Goal: Task Accomplishment & Management: Manage account settings

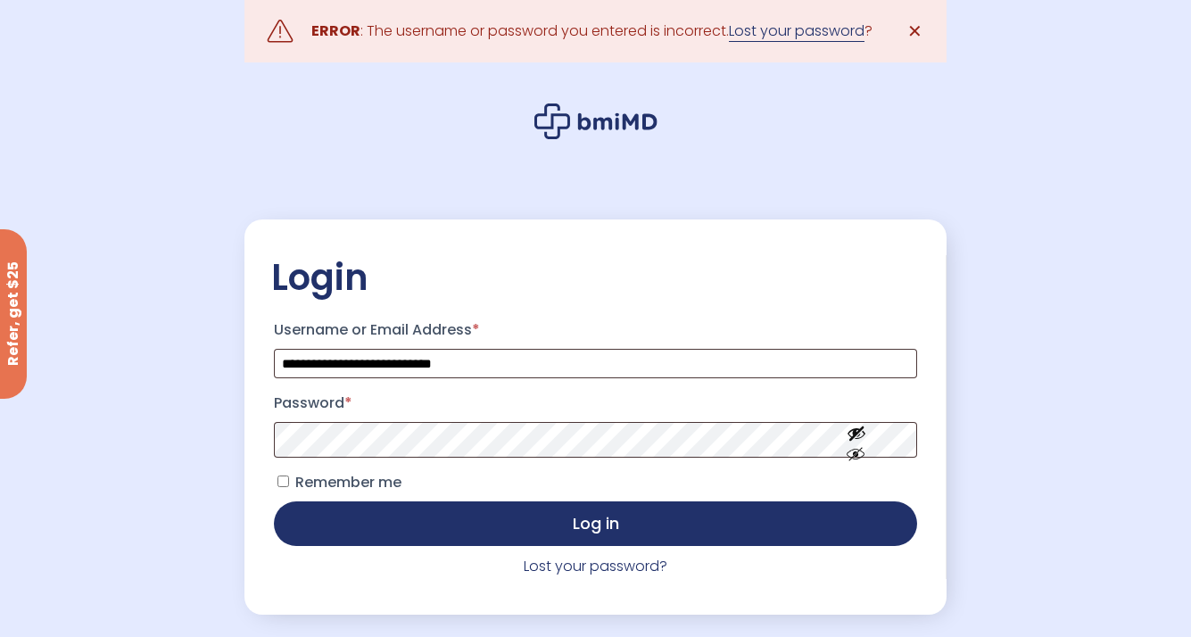
click at [830, 29] on link "Lost your password" at bounding box center [797, 31] width 136 height 21
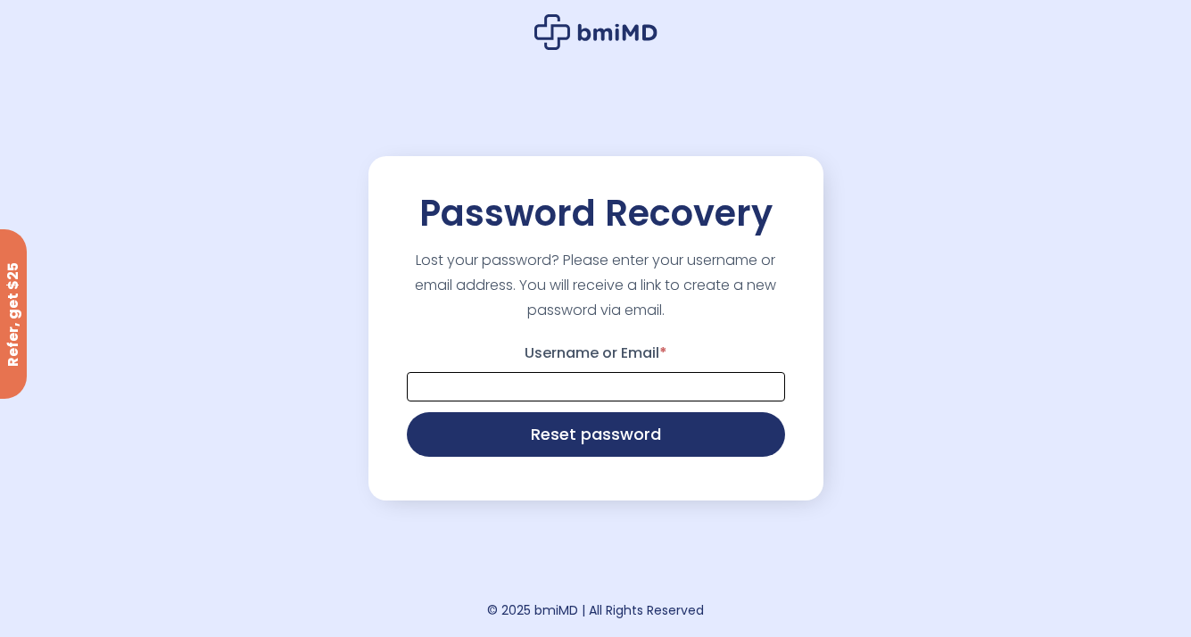
click at [557, 394] on input "Username or Email *" at bounding box center [596, 386] width 378 height 29
type input "**********"
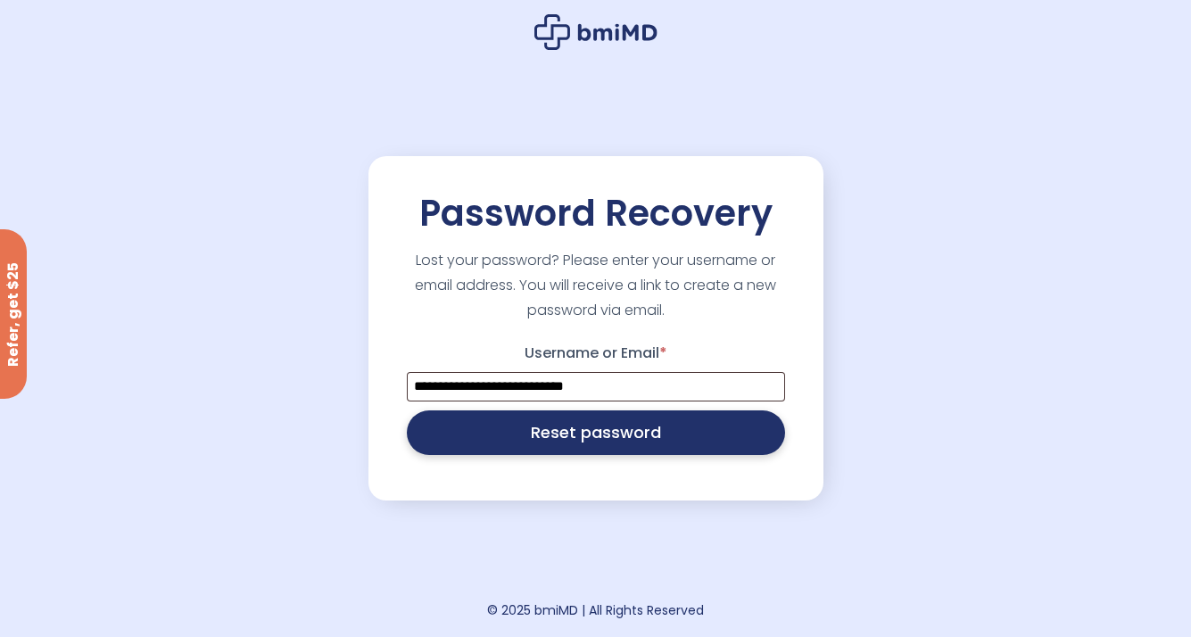
click at [550, 450] on button "Reset password" at bounding box center [596, 432] width 378 height 45
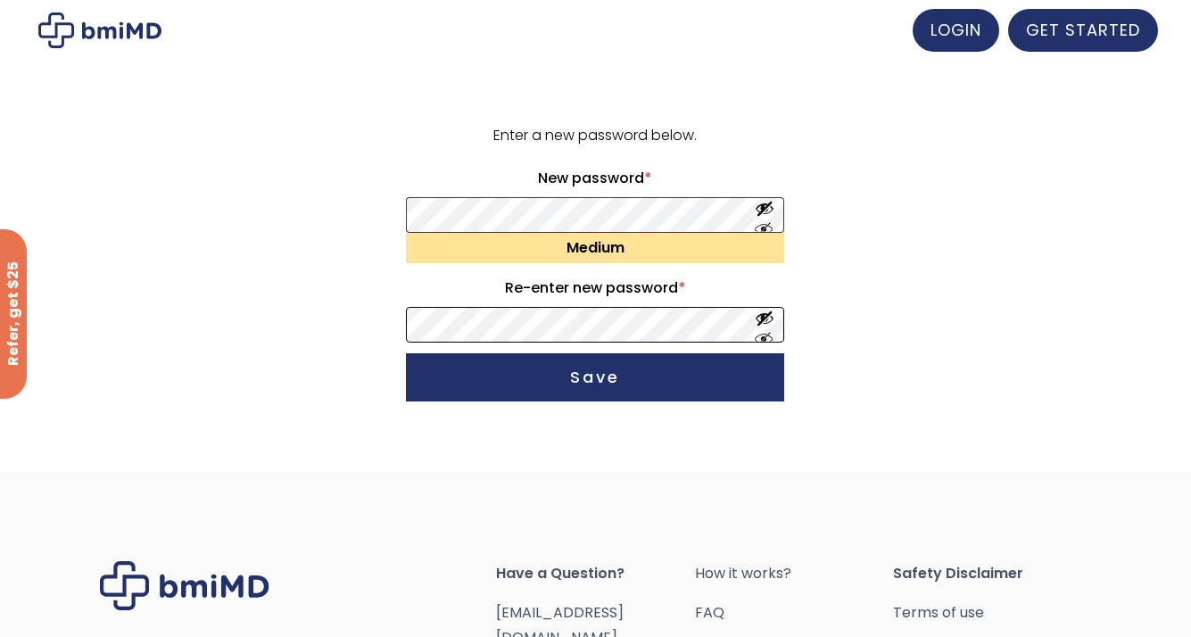
click at [406, 353] on button "Save" at bounding box center [595, 377] width 378 height 48
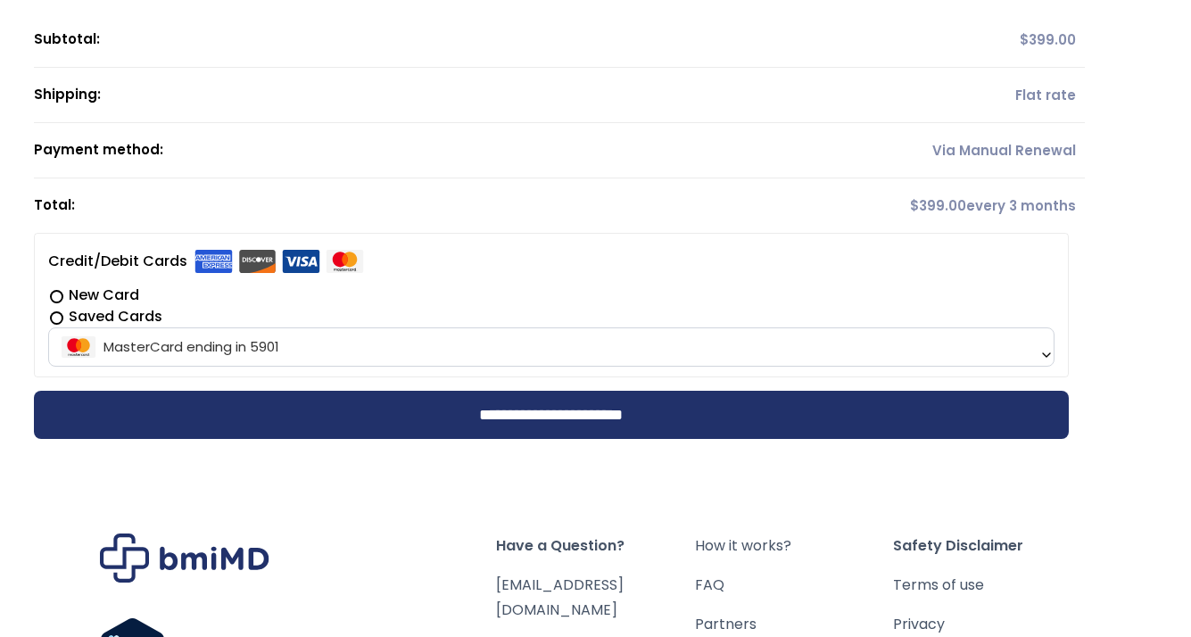
scroll to position [252, 0]
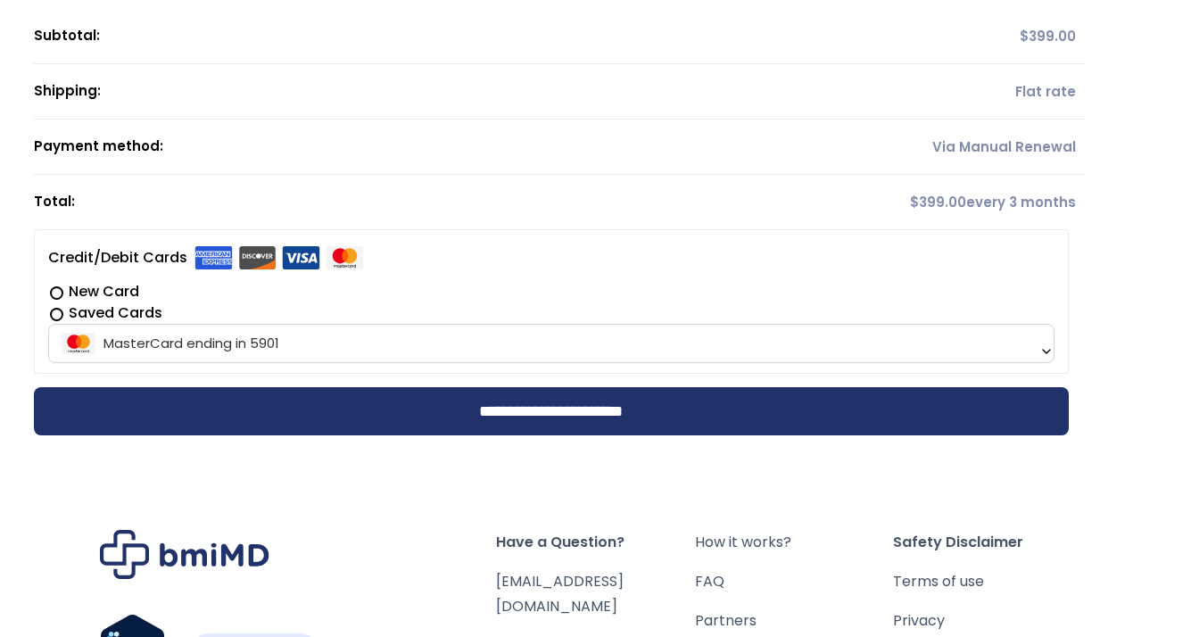
click at [59, 293] on label "New Card" at bounding box center [551, 291] width 1006 height 21
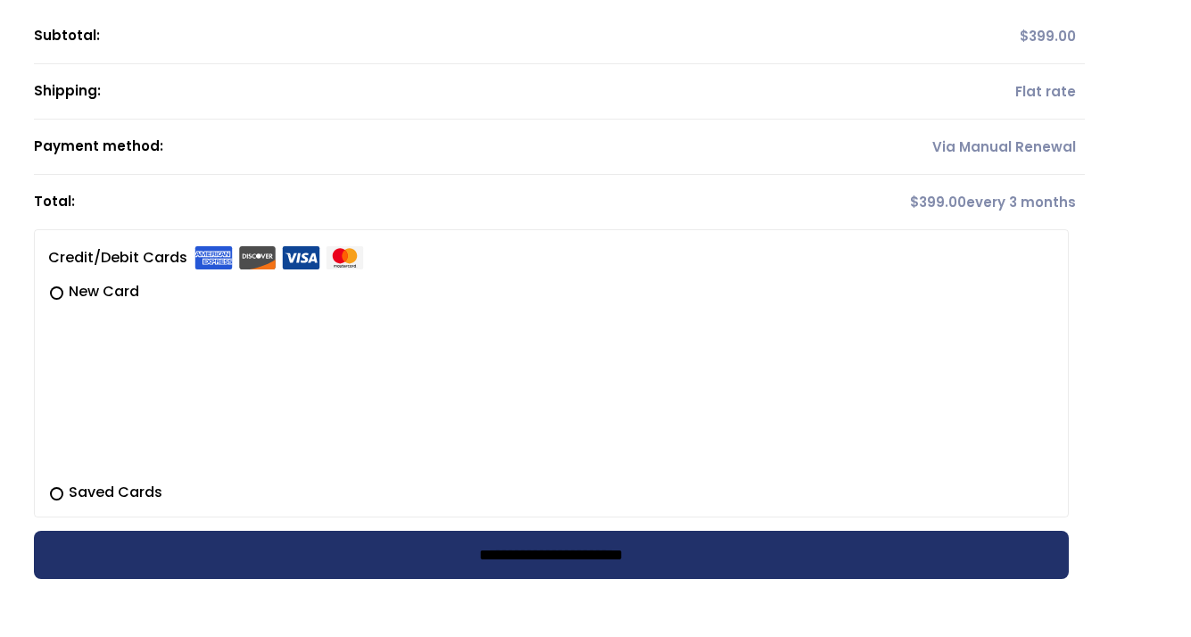
click at [521, 560] on input "**********" at bounding box center [551, 555] width 1035 height 48
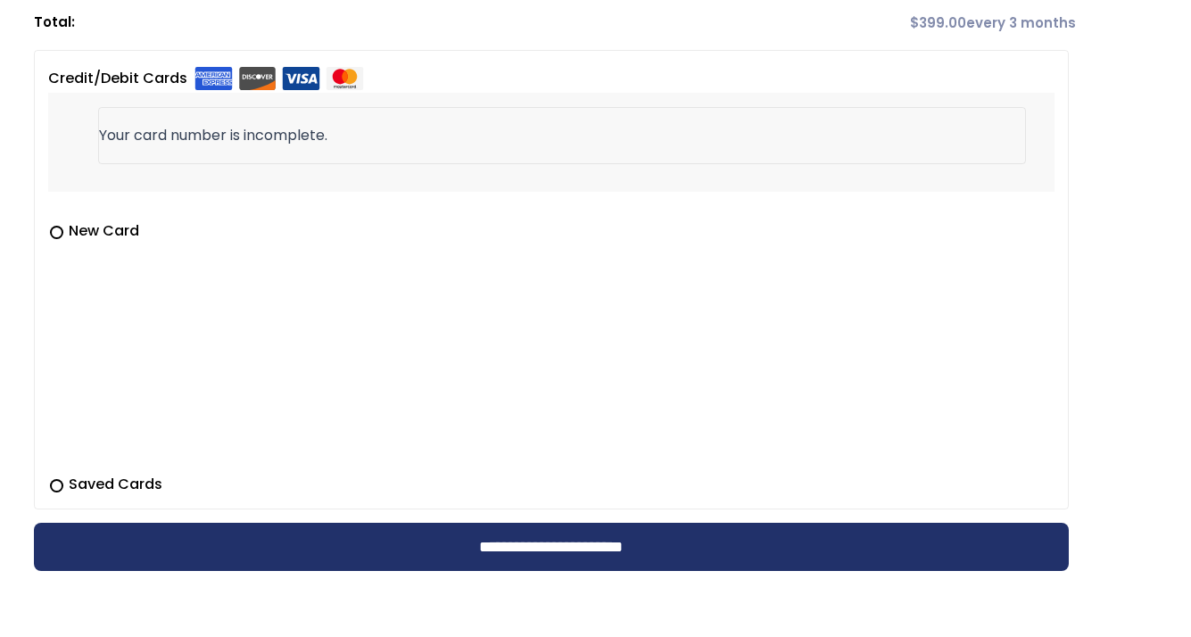
scroll to position [435, 0]
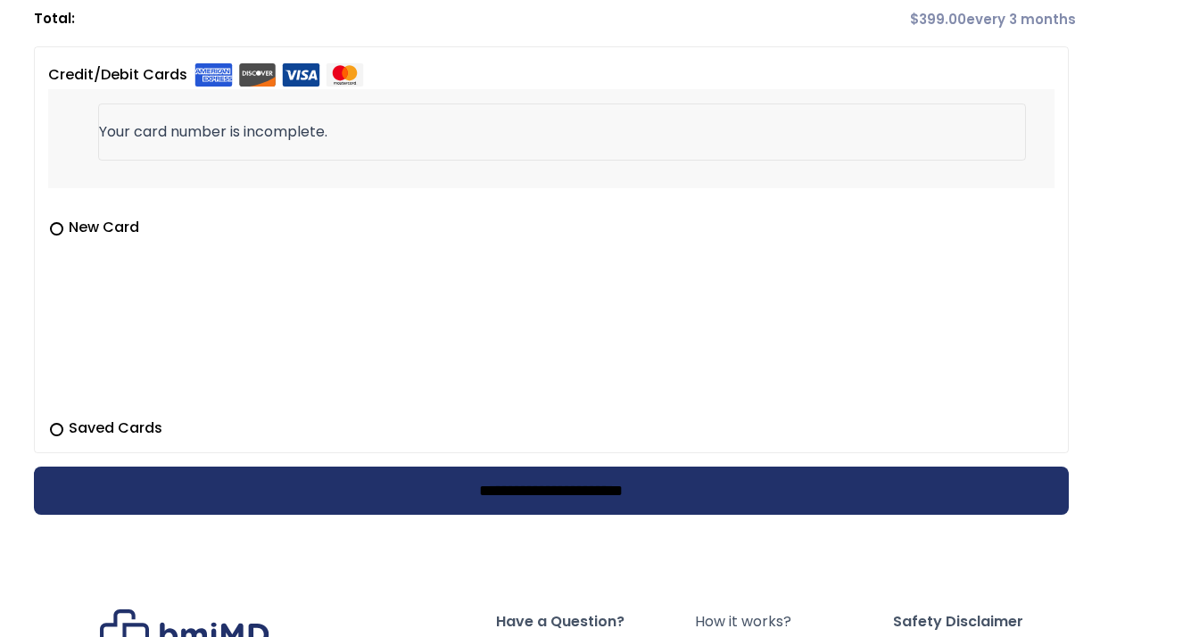
click at [322, 483] on input "**********" at bounding box center [551, 491] width 1035 height 48
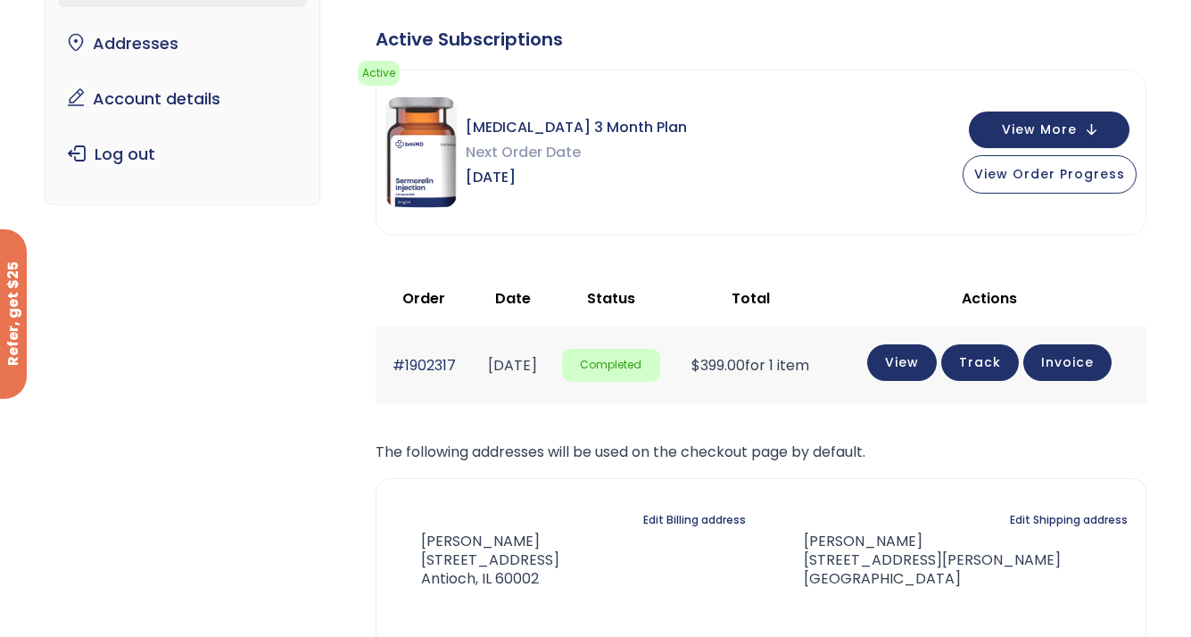
scroll to position [204, 0]
click at [1062, 124] on span "View More" at bounding box center [1039, 127] width 75 height 12
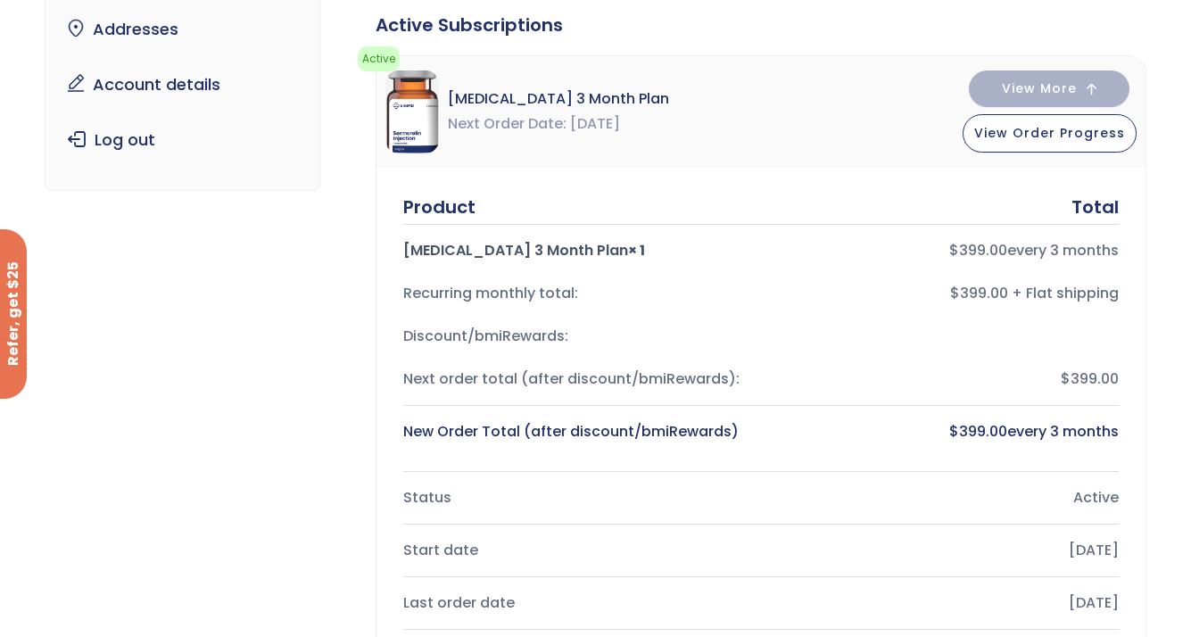
scroll to position [217, 0]
click at [1031, 133] on span "View Order Progress" at bounding box center [1049, 132] width 151 height 18
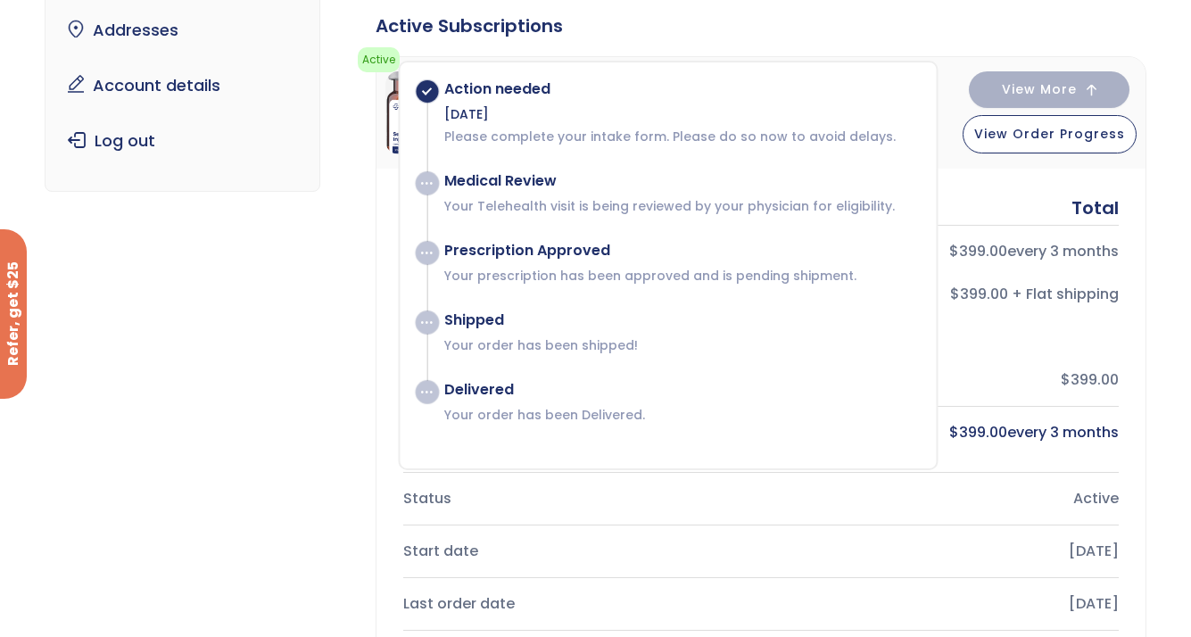
click at [344, 258] on div "Subscription/Billing bmiRewards Addresses Account details Submit a Review Log o…" at bounding box center [596, 621] width 1102 height 1467
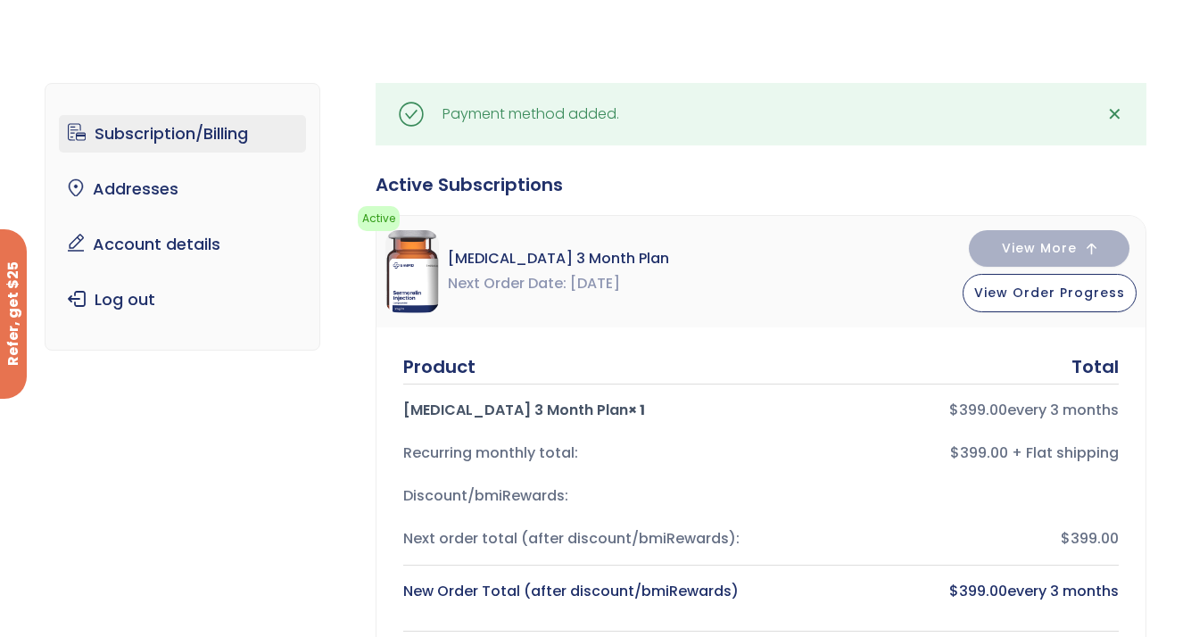
scroll to position [0, 0]
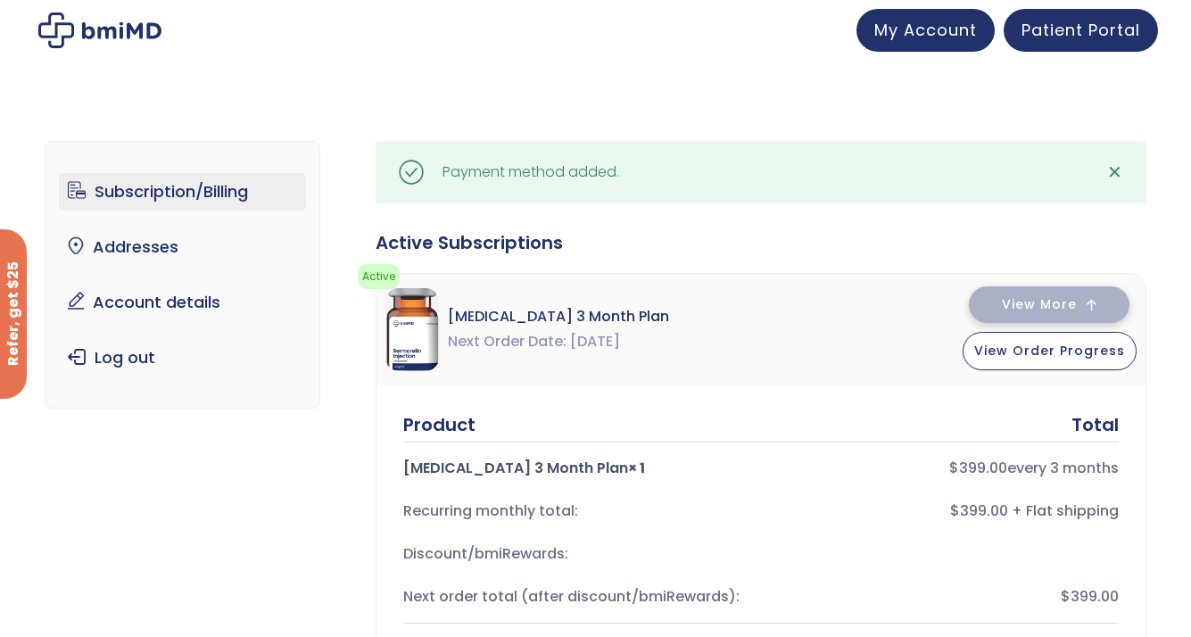
click at [1042, 302] on span "View More" at bounding box center [1039, 305] width 75 height 12
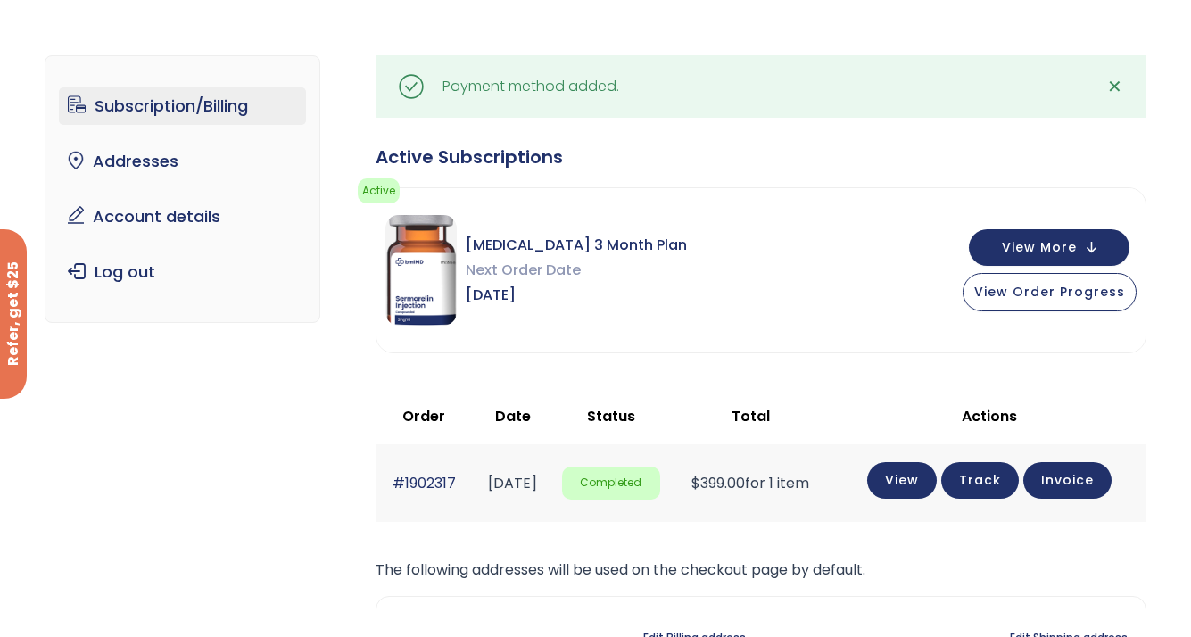
scroll to position [79, 0]
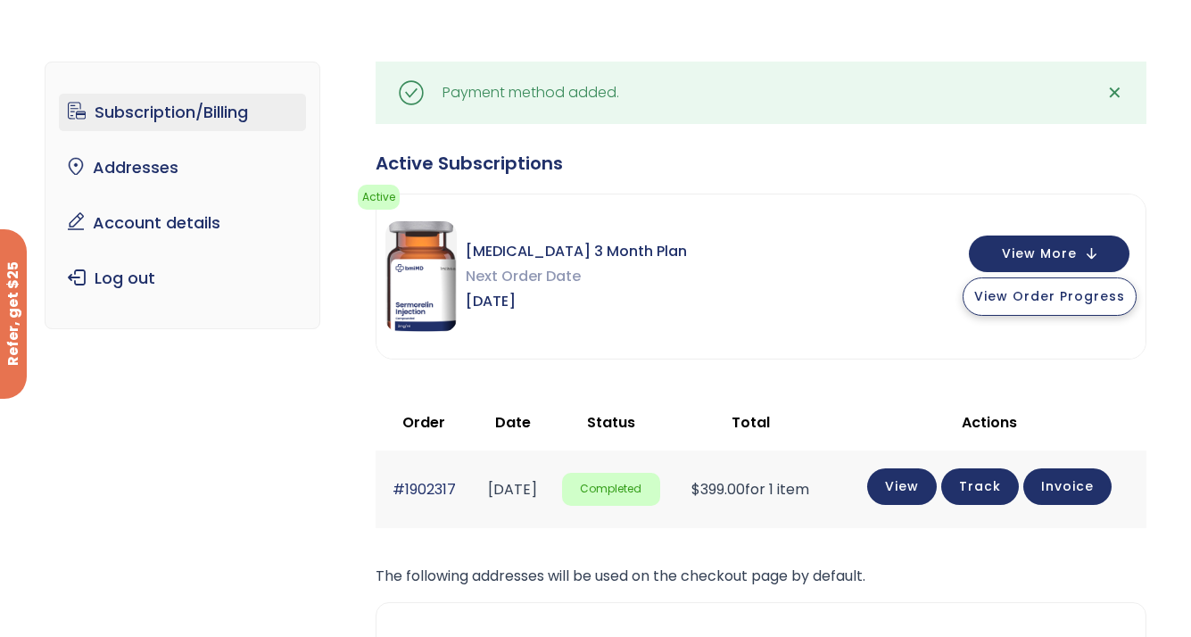
click at [1037, 305] on button "View Order Progress" at bounding box center [1050, 296] width 174 height 38
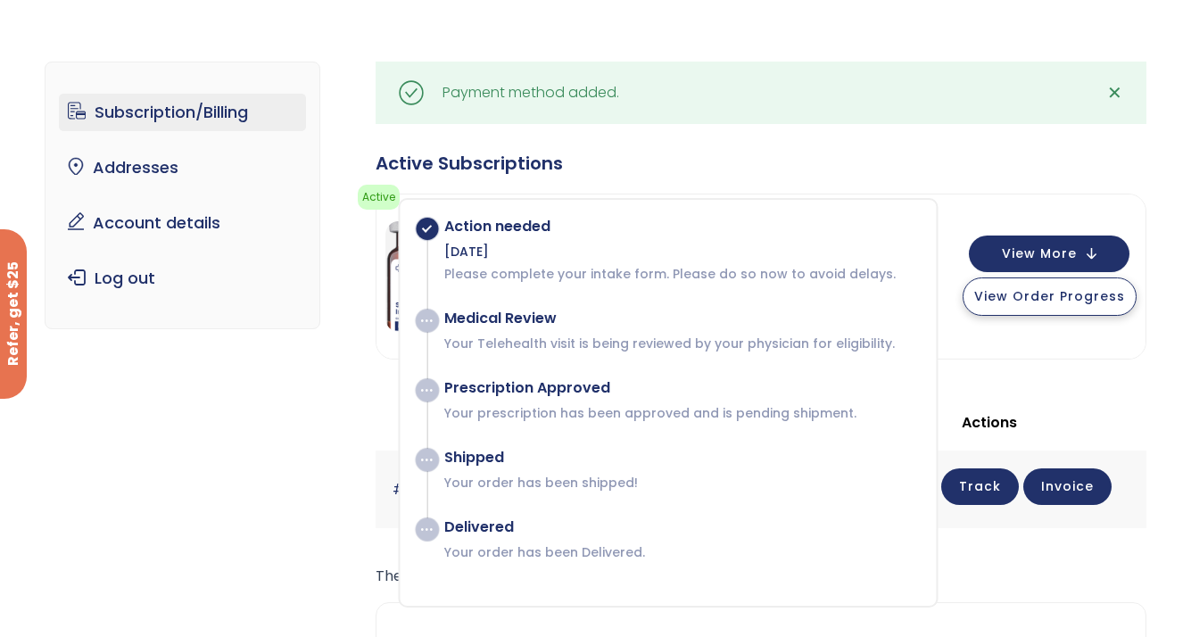
click at [1037, 305] on button "View Order Progress" at bounding box center [1050, 296] width 174 height 38
click at [426, 227] on span at bounding box center [427, 229] width 22 height 22
click at [260, 385] on div "Subscription/Billing bmiRewards Addresses Account details Submit a Review Log o…" at bounding box center [596, 458] width 1102 height 864
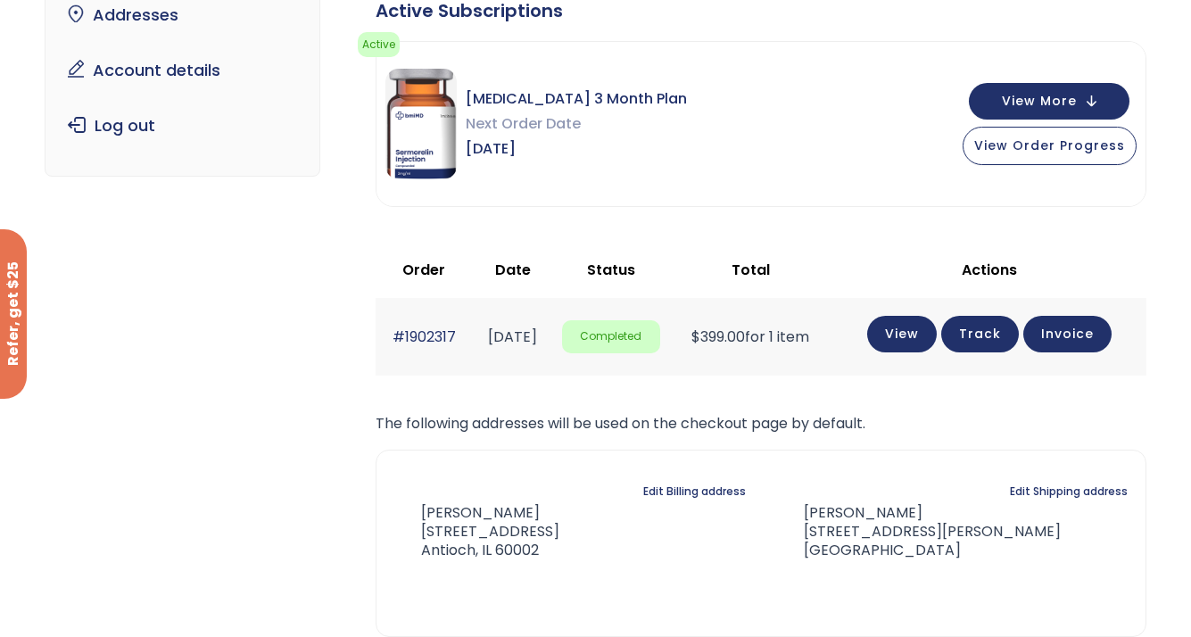
scroll to position [239, 0]
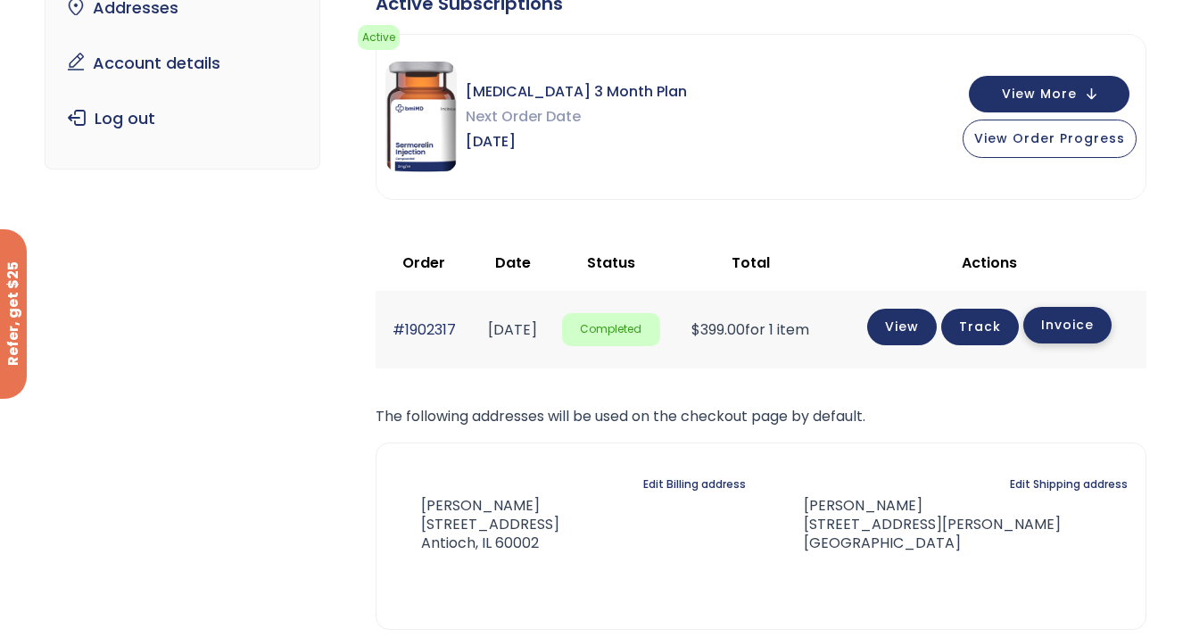
click at [1086, 328] on link "Invoice" at bounding box center [1067, 325] width 88 height 37
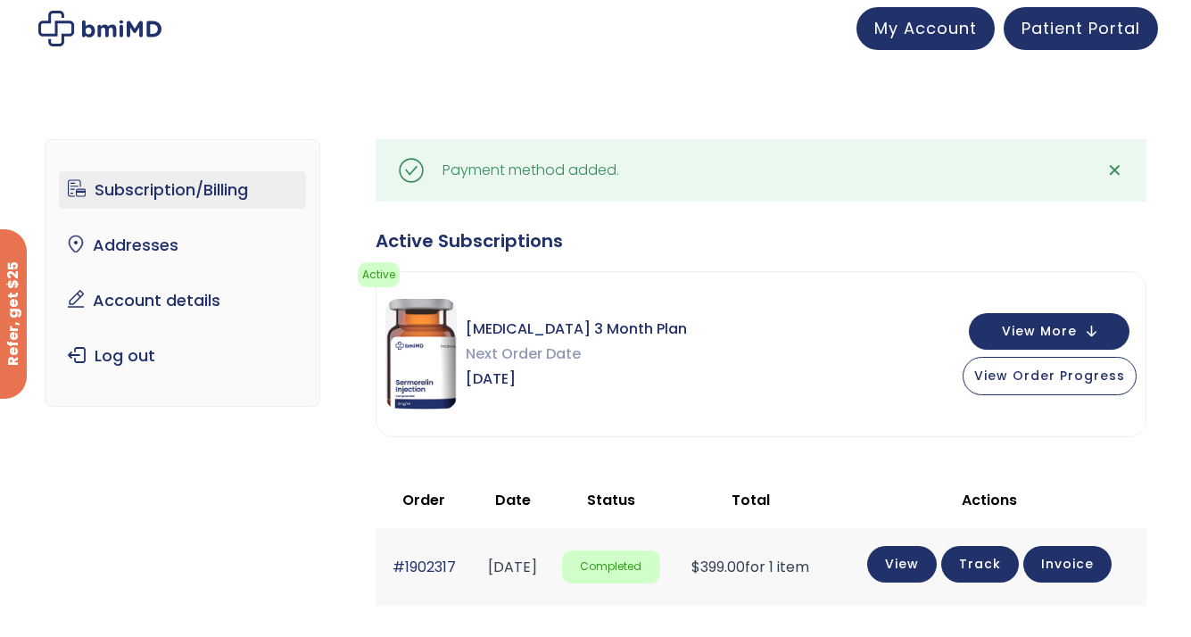
scroll to position [0, 0]
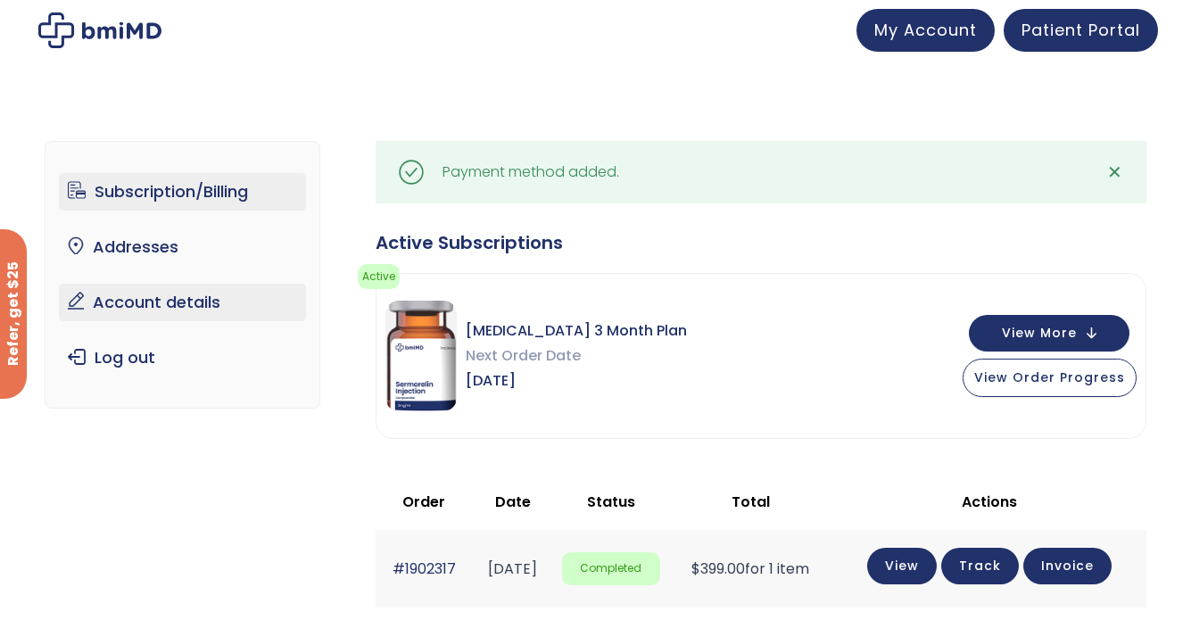
click at [192, 309] on link "Account details" at bounding box center [182, 302] width 247 height 37
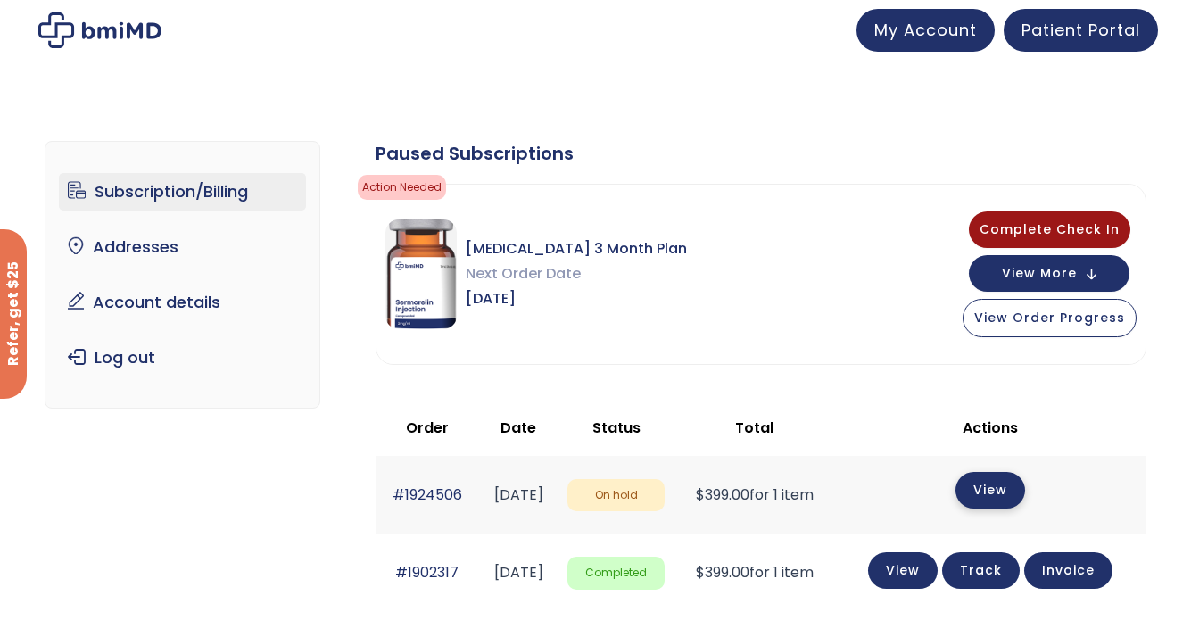
click at [1009, 492] on link "View" at bounding box center [990, 490] width 70 height 37
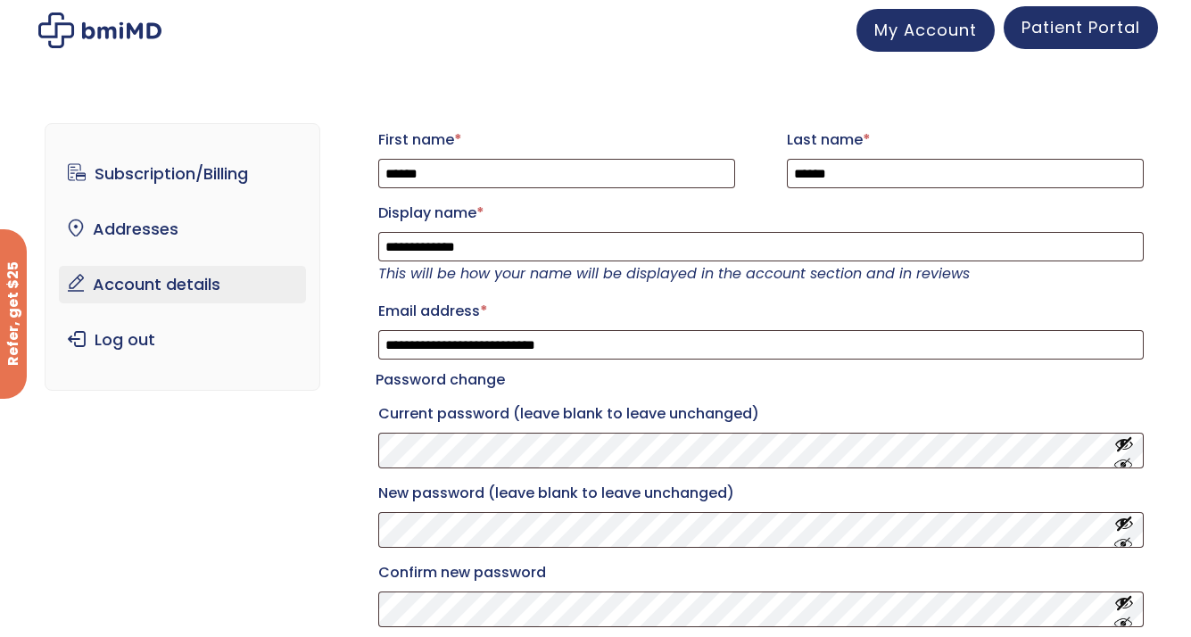
click at [1091, 47] on link "Patient Portal" at bounding box center [1081, 27] width 154 height 43
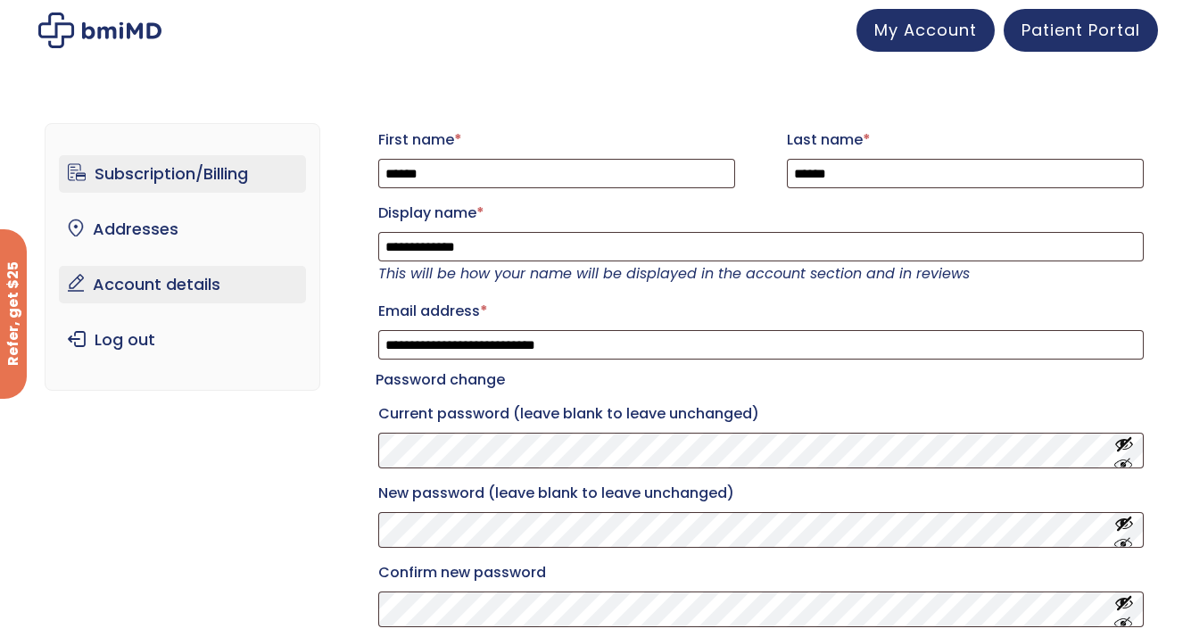
click at [247, 179] on link "Subscription/Billing" at bounding box center [182, 173] width 247 height 37
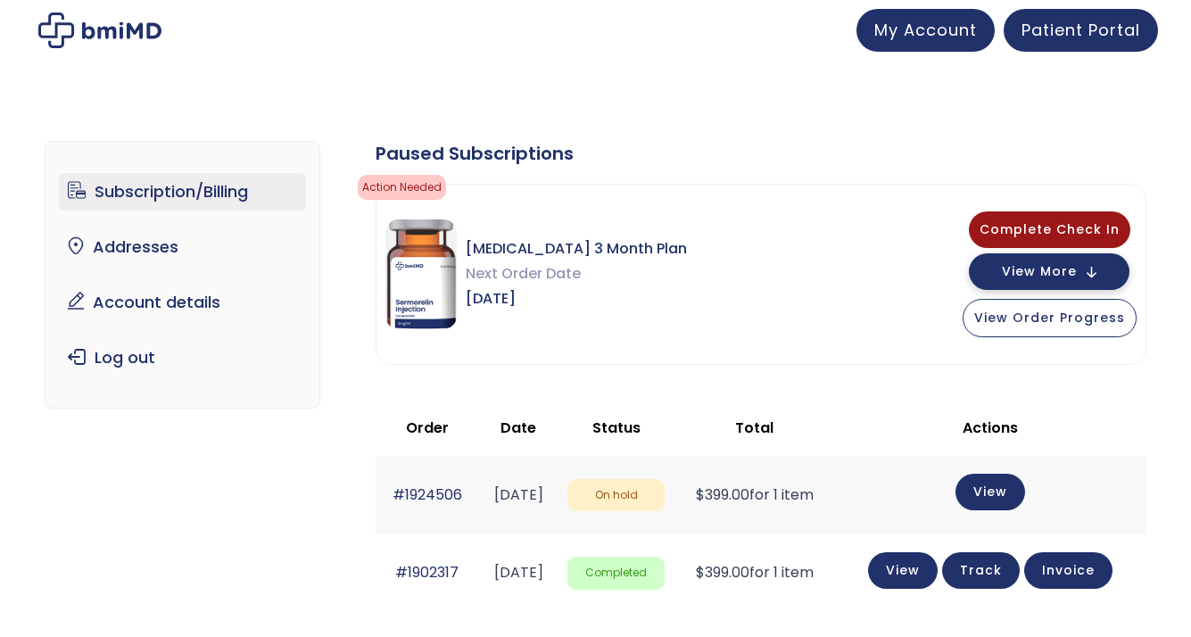
click at [1003, 270] on button "View More" at bounding box center [1049, 271] width 161 height 37
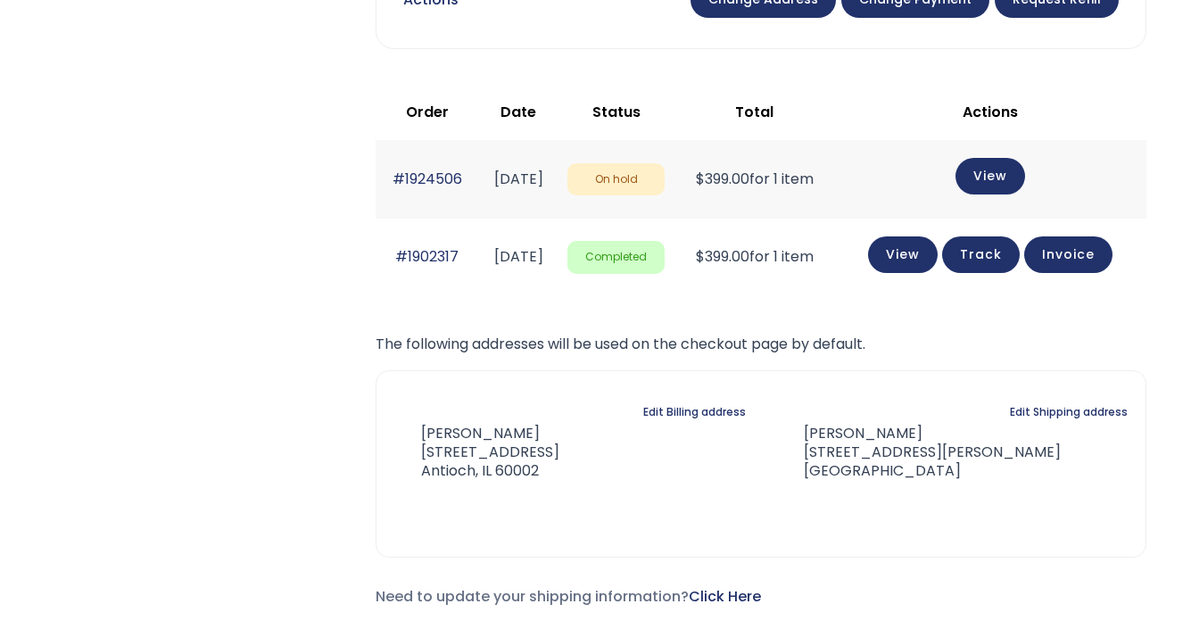
scroll to position [945, 0]
click at [1012, 179] on link "View" at bounding box center [990, 175] width 70 height 37
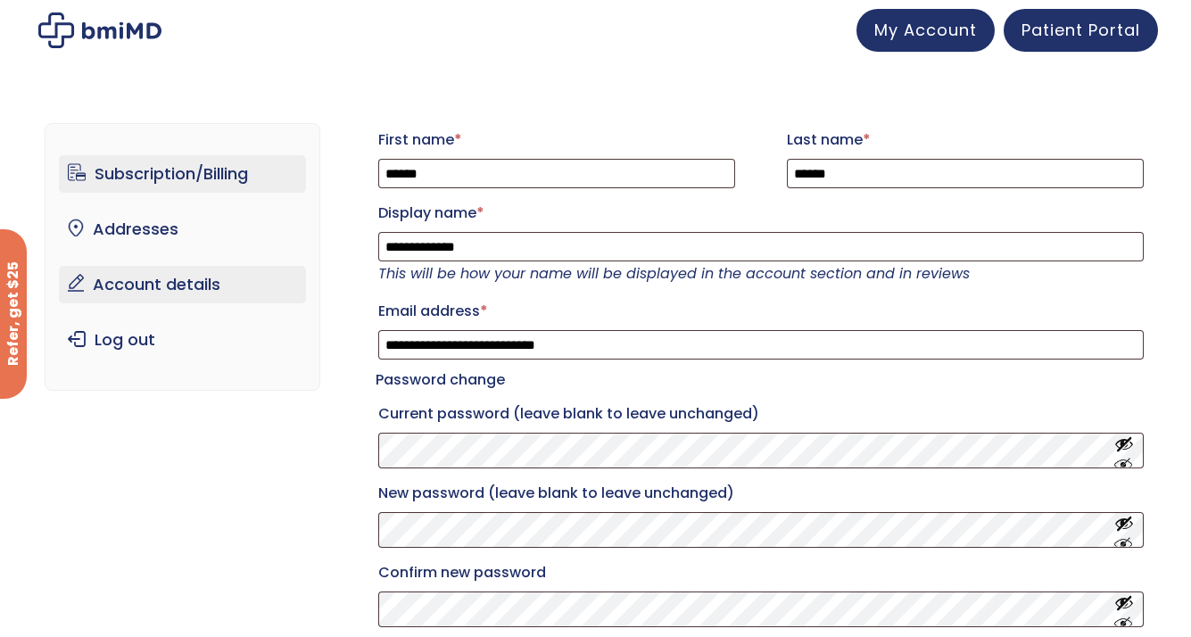
click at [195, 177] on link "Subscription/Billing" at bounding box center [182, 173] width 247 height 37
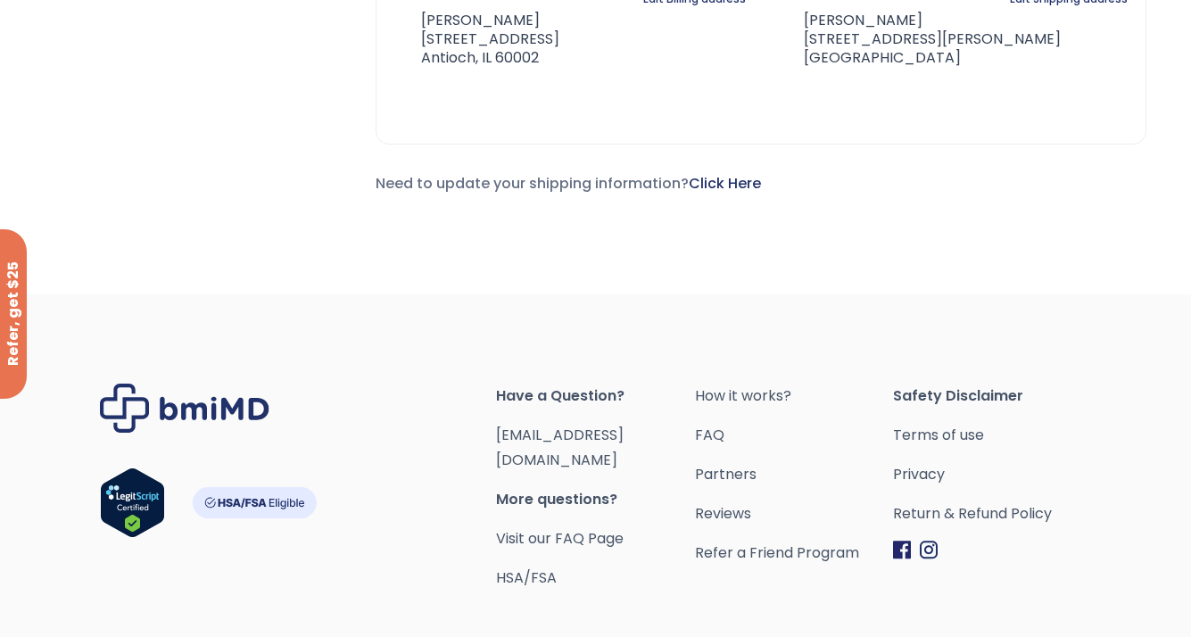
scroll to position [723, 0]
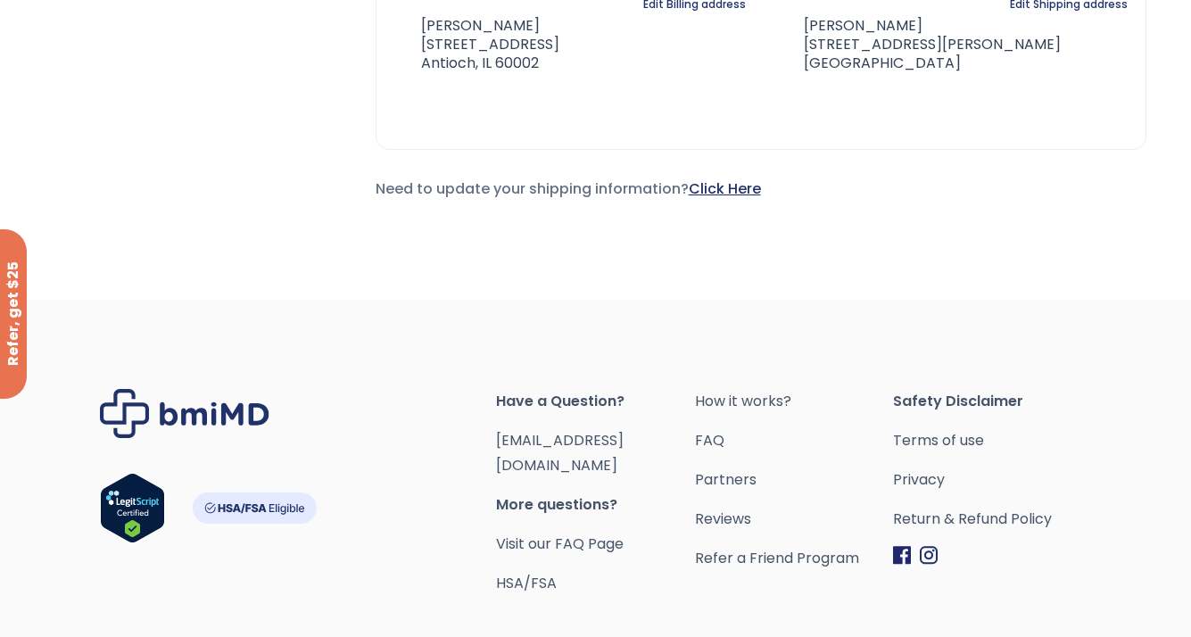
click at [746, 188] on link "Click Here" at bounding box center [725, 188] width 72 height 21
